Goal: Task Accomplishment & Management: Manage account settings

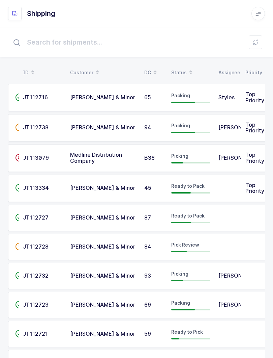
click at [182, 67] on div "Status" at bounding box center [190, 72] width 39 height 11
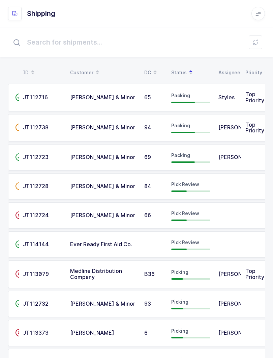
click at [194, 248] on div at bounding box center [190, 248] width 39 height 1
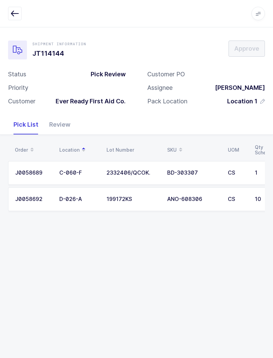
click at [54, 126] on div "Review" at bounding box center [60, 125] width 32 height 20
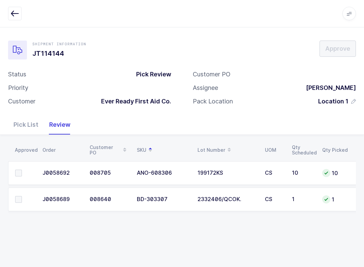
click at [16, 197] on span at bounding box center [18, 199] width 7 height 7
click at [22, 196] on input "checkbox" at bounding box center [22, 196] width 0 height 0
click at [26, 170] on label at bounding box center [24, 172] width 19 height 7
click at [22, 169] on input "checkbox" at bounding box center [22, 169] width 0 height 0
click at [273, 47] on span "Approve" at bounding box center [338, 48] width 25 height 8
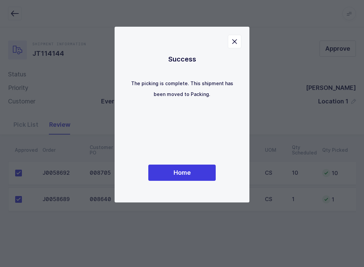
click at [187, 167] on button "Home" at bounding box center [181, 172] width 67 height 16
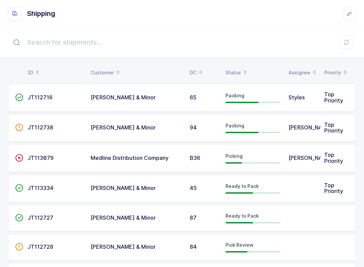
click at [236, 71] on div "Status" at bounding box center [253, 72] width 55 height 11
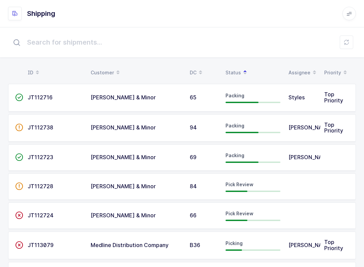
click at [240, 183] on span "Pick Review" at bounding box center [240, 184] width 28 height 6
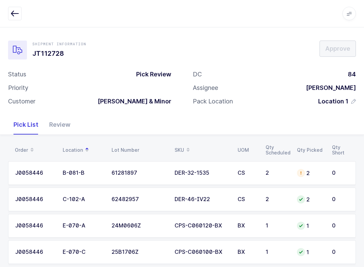
click at [56, 119] on div "Review" at bounding box center [60, 125] width 32 height 20
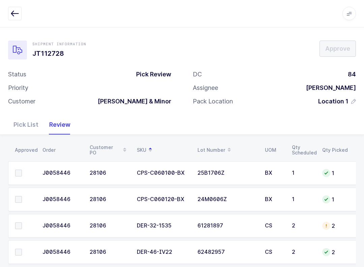
scroll to position [12, 0]
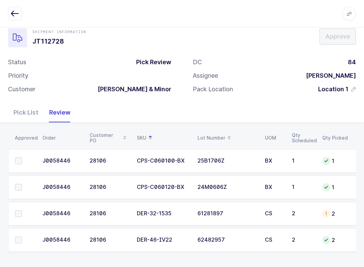
click at [12, 19] on button "button" at bounding box center [14, 13] width 13 height 13
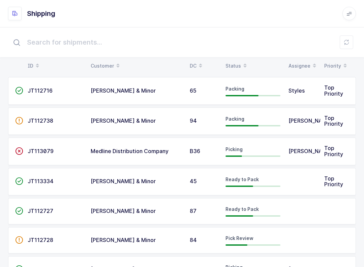
click at [241, 62] on span at bounding box center [245, 65] width 8 height 11
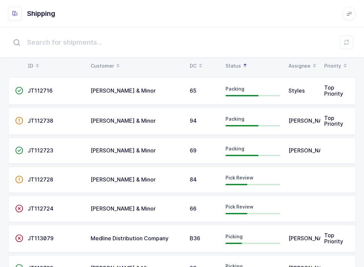
click at [242, 178] on span "Pick Review" at bounding box center [240, 177] width 28 height 6
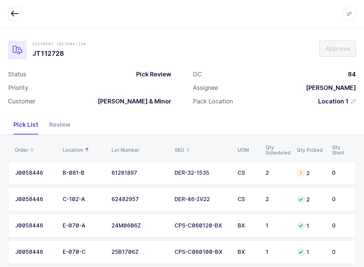
click at [64, 131] on div "Review" at bounding box center [60, 125] width 32 height 20
